Goal: Find specific page/section: Find specific page/section

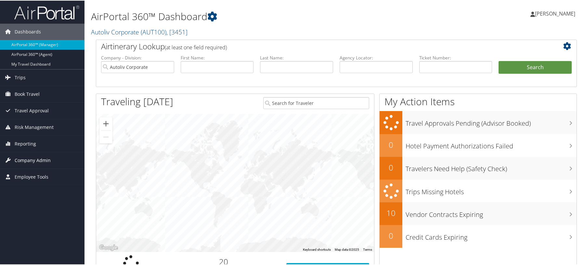
click at [29, 159] on span "Company Admin" at bounding box center [33, 160] width 36 height 16
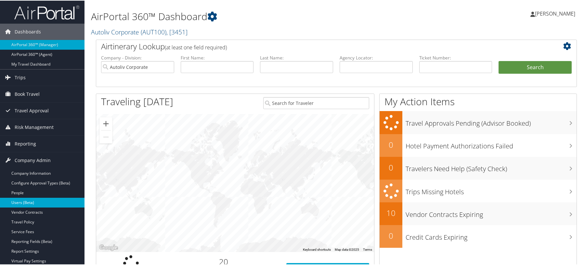
click at [23, 202] on link "Users (Beta)" at bounding box center [42, 202] width 84 height 10
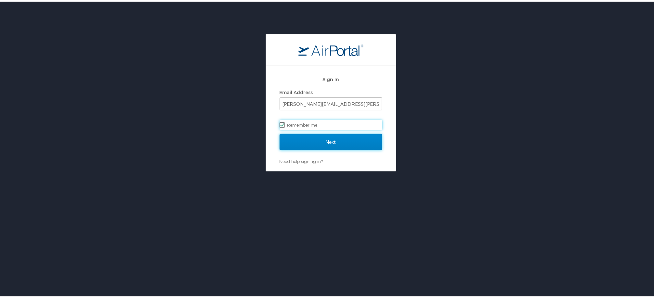
click at [313, 142] on input "Next" at bounding box center [331, 141] width 103 height 16
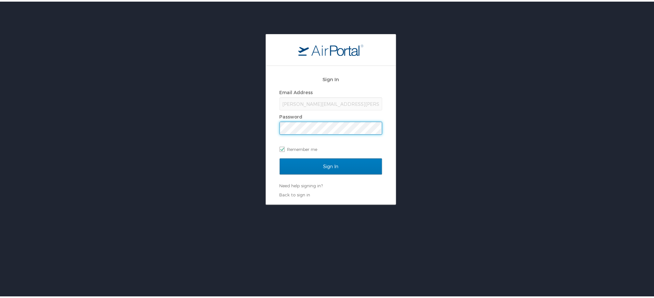
click at [280, 157] on input "Sign In" at bounding box center [331, 165] width 103 height 16
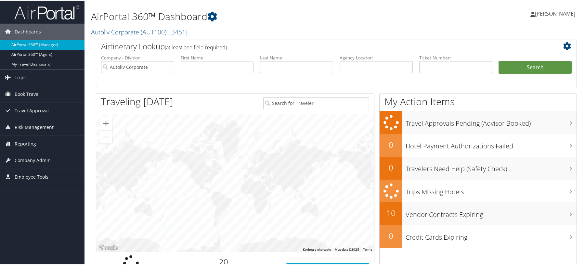
click at [19, 142] on span "Reporting" at bounding box center [25, 143] width 21 height 16
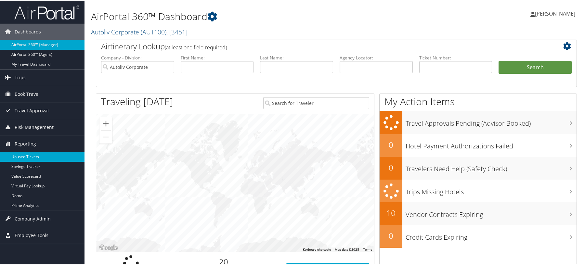
click at [26, 154] on link "Unused Tickets" at bounding box center [42, 156] width 84 height 10
